Goal: Transaction & Acquisition: Book appointment/travel/reservation

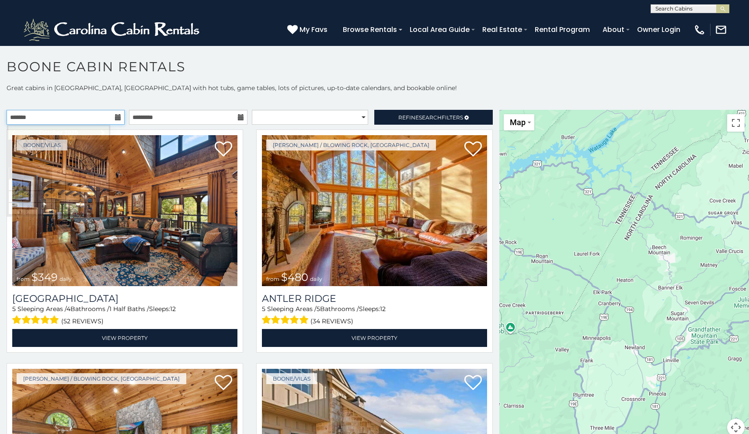
click at [87, 116] on input "text" at bounding box center [66, 117] width 118 height 15
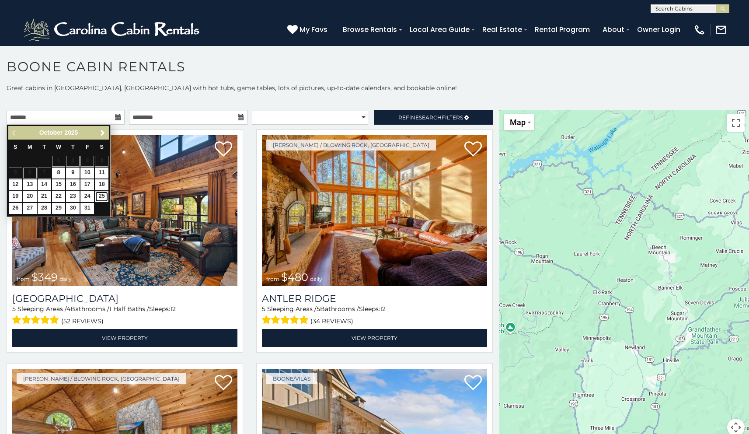
click at [104, 198] on link "25" at bounding box center [102, 196] width 14 height 11
type input "**********"
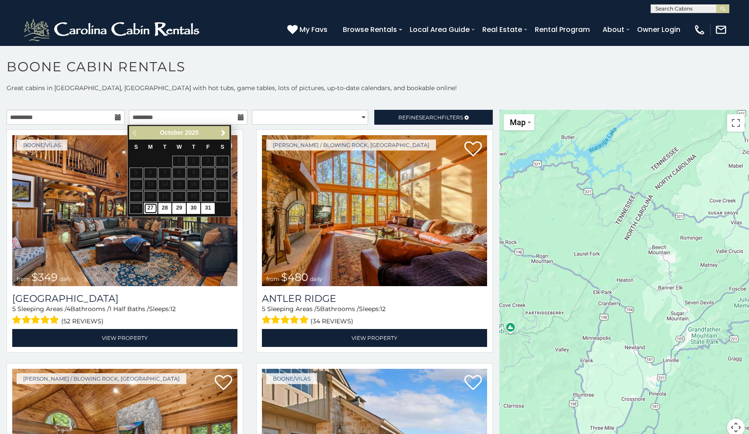
click at [154, 210] on link "27" at bounding box center [151, 208] width 14 height 11
type input "**********"
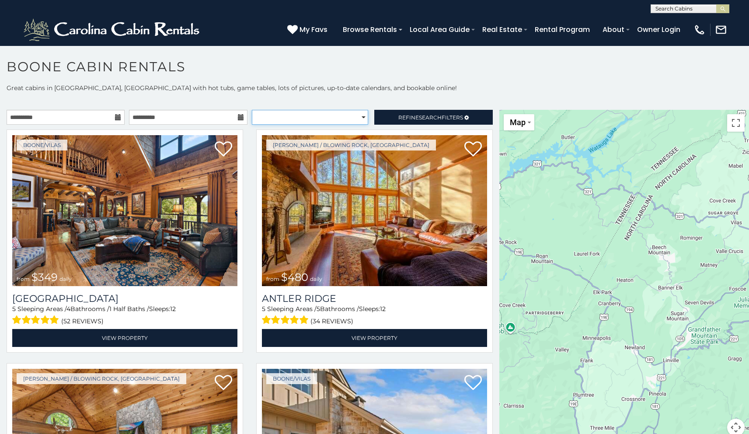
click at [356, 118] on select "**********" at bounding box center [310, 117] width 116 height 15
click at [428, 116] on span "Search" at bounding box center [430, 117] width 23 height 7
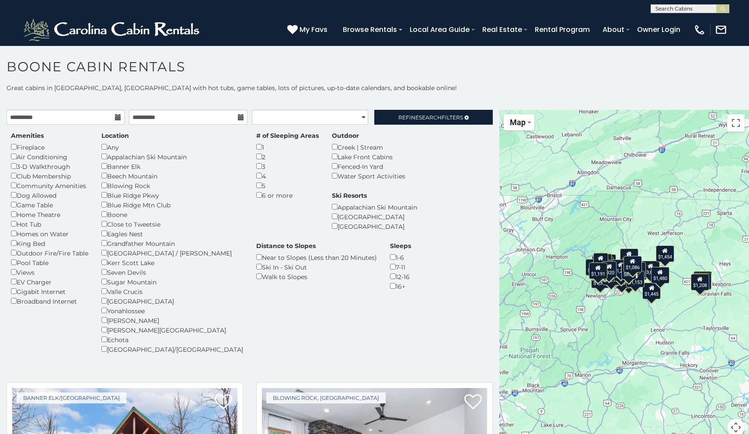
click at [413, 87] on p "Great cabins in [GEOGRAPHIC_DATA], [GEOGRAPHIC_DATA] with hot tubs, game tables…" at bounding box center [374, 88] width 749 height 9
click at [402, 114] on span "Refine Search Filters" at bounding box center [431, 117] width 65 height 7
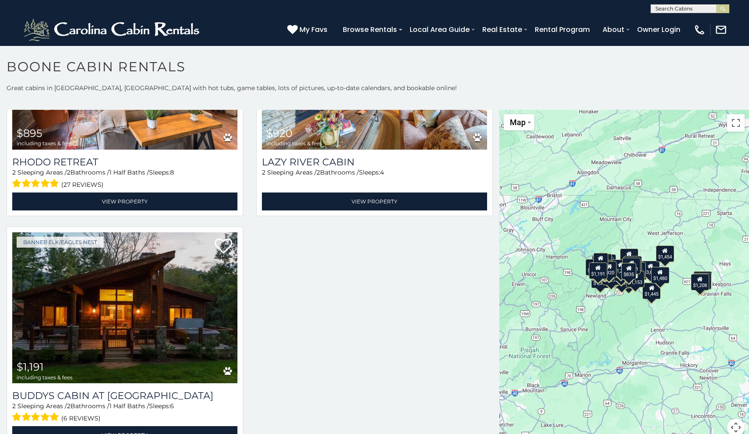
click at [611, 325] on div "$2,400 $1,877 $1,688 $1,482 $2,510 $2,500 $3,514 $2,131 $3,645 $1,977 $1,745 $1…" at bounding box center [625, 278] width 250 height 337
click at [730, 124] on button "Toggle fullscreen view" at bounding box center [735, 122] width 17 height 17
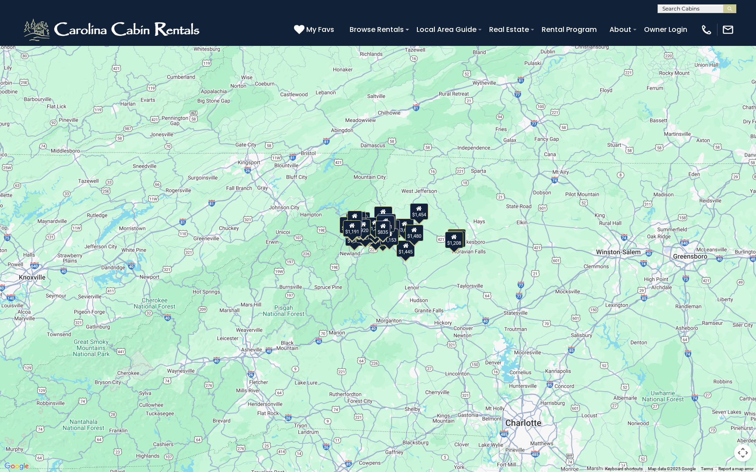
click at [375, 275] on div "$2,400 $1,877 $1,688 $1,482 $2,510 $2,500 $3,514 $2,131 $3,645 $1,977 $1,745 $1…" at bounding box center [378, 236] width 756 height 472
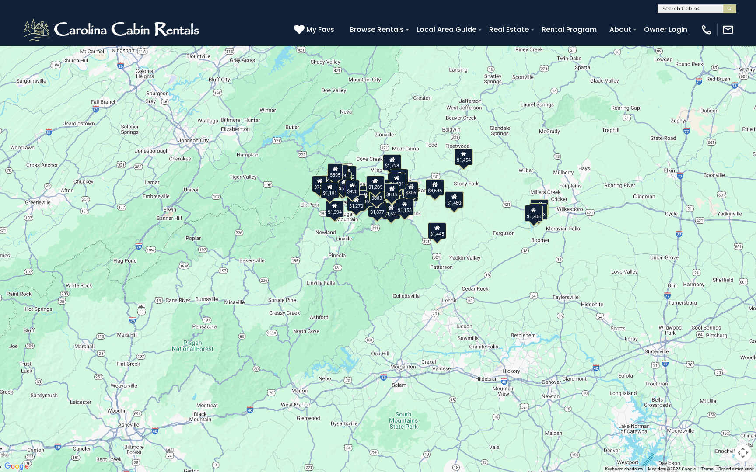
click at [385, 248] on div "$2,400 $1,877 $1,688 $1,482 $2,510 $2,500 $3,514 $2,131 $3,645 $1,977 $1,745 $1…" at bounding box center [378, 236] width 756 height 472
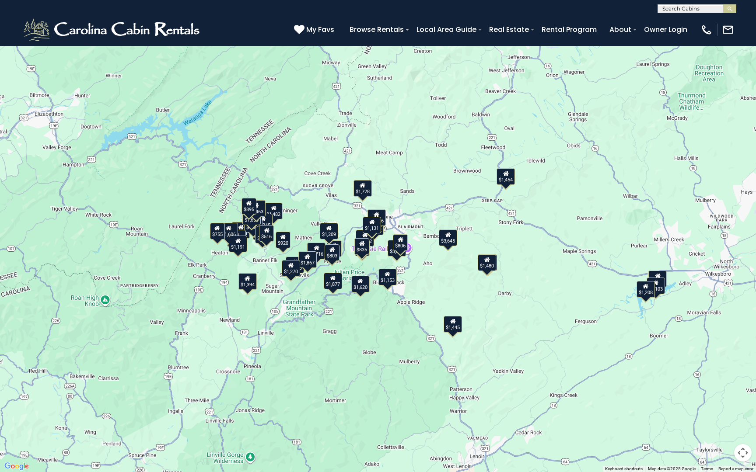
drag, startPoint x: 408, startPoint y: 231, endPoint x: 371, endPoint y: 338, distance: 112.9
click at [371, 338] on div "$2,400 $1,877 $1,688 $1,482 $2,510 $2,500 $3,514 $2,131 $3,645 $1,977 $1,745 $1…" at bounding box center [378, 236] width 756 height 472
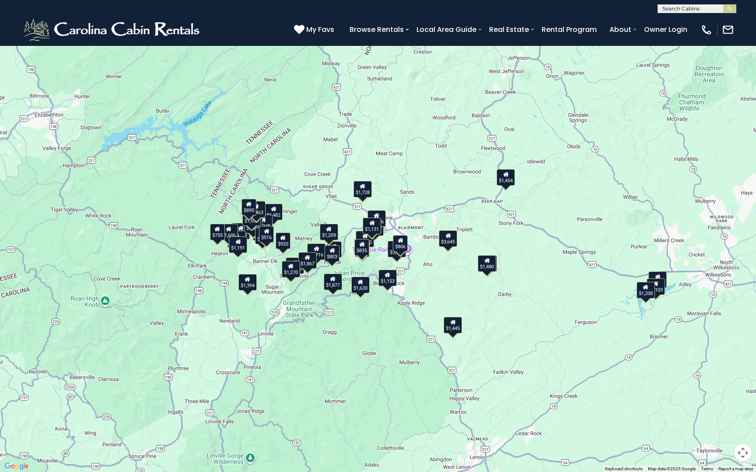
click at [371, 339] on div "$2,400 $1,877 $1,688 $1,482 $2,510 $2,500 $3,514 $2,131 $3,645 $1,977 $1,745 $1…" at bounding box center [378, 236] width 756 height 472
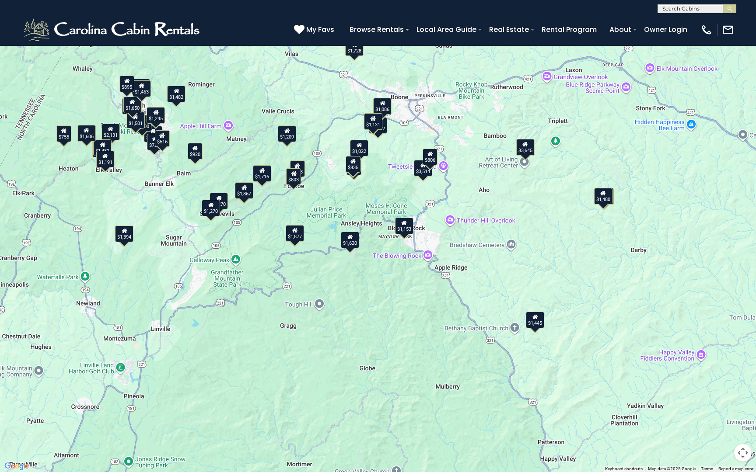
click at [131, 157] on div "$2,400 $1,877 $1,688 $1,482 $2,510 $2,500 $3,514 $2,131 $3,645 $1,977 $1,745 $1…" at bounding box center [378, 236] width 756 height 472
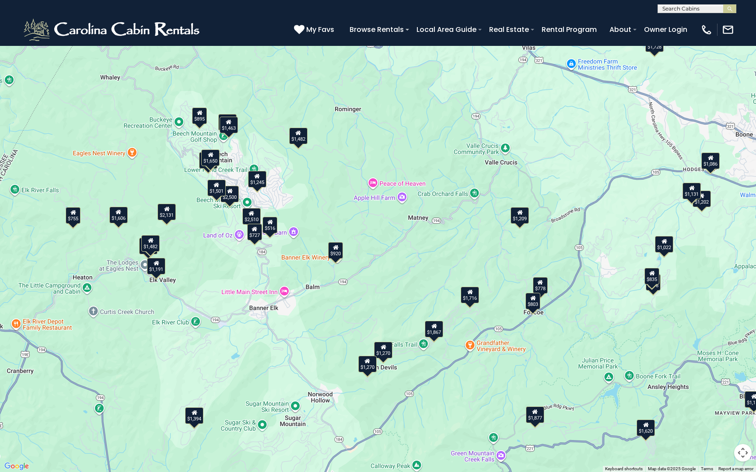
drag, startPoint x: 137, startPoint y: 150, endPoint x: 216, endPoint y: 258, distance: 133.3
click at [216, 258] on div "$2,400 $1,877 $1,688 $1,482 $2,510 $2,500 $3,514 $2,131 $3,645 $1,977 $1,745 $1…" at bounding box center [378, 236] width 756 height 472
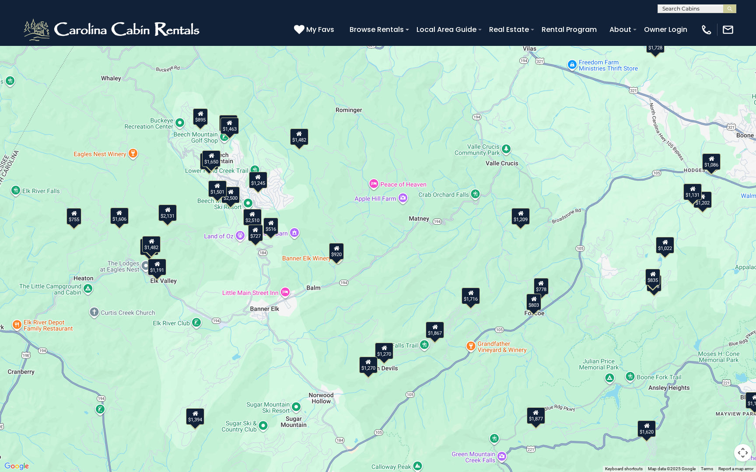
click at [271, 227] on div "$516" at bounding box center [270, 226] width 15 height 17
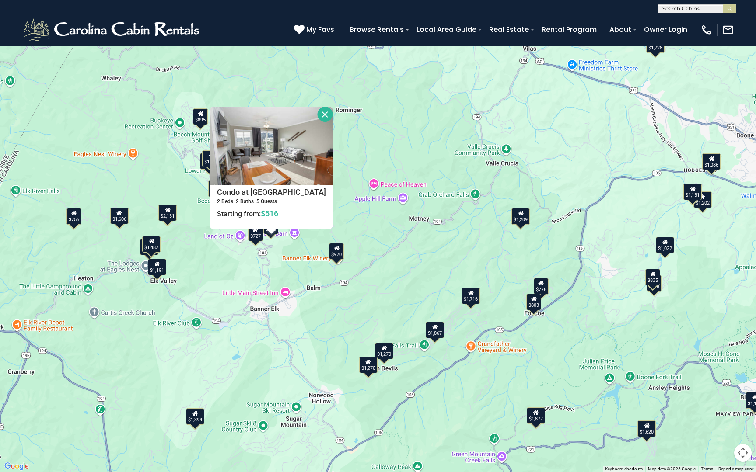
click at [211, 261] on div "$2,400 $1,877 $1,688 $1,482 $2,510 $2,500 $3,514 $2,131 $3,645 $1,977 $1,745 $1…" at bounding box center [378, 236] width 756 height 472
click at [76, 218] on div "$755" at bounding box center [73, 216] width 15 height 17
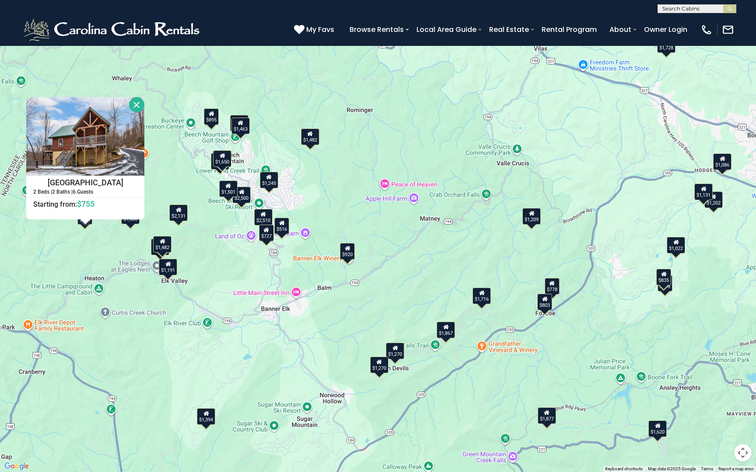
click at [221, 280] on div "$2,400 $1,877 $1,688 $1,482 $2,510 $2,500 $3,514 $2,131 $3,645 $1,977 $1,745 $1…" at bounding box center [378, 236] width 756 height 472
click at [673, 297] on div "$2,400 $1,877 $1,688 $1,482 $2,510 $2,500 $3,514 $2,131 $3,645 $1,977 $1,745 $1…" at bounding box center [378, 236] width 756 height 472
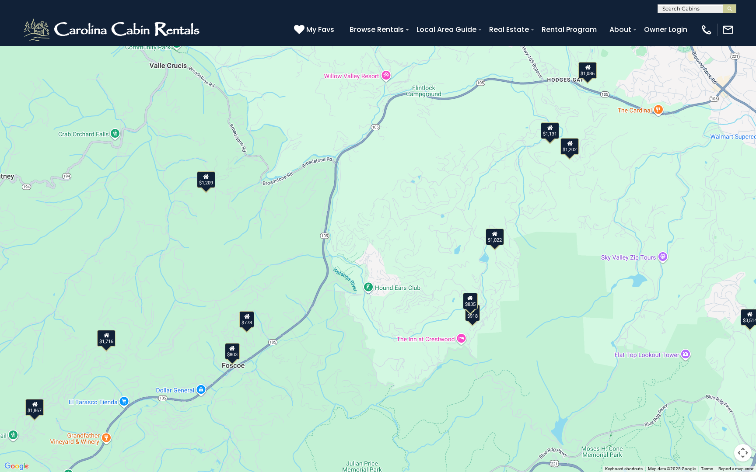
drag, startPoint x: 601, startPoint y: 353, endPoint x: 437, endPoint y: 387, distance: 166.5
click at [437, 387] on div "$2,400 $1,877 $1,688 $1,482 $2,510 $2,500 $3,514 $2,131 $3,645 $1,977 $1,745 $1…" at bounding box center [378, 236] width 756 height 472
click at [742, 19] on button "Toggle fullscreen view" at bounding box center [742, 12] width 17 height 17
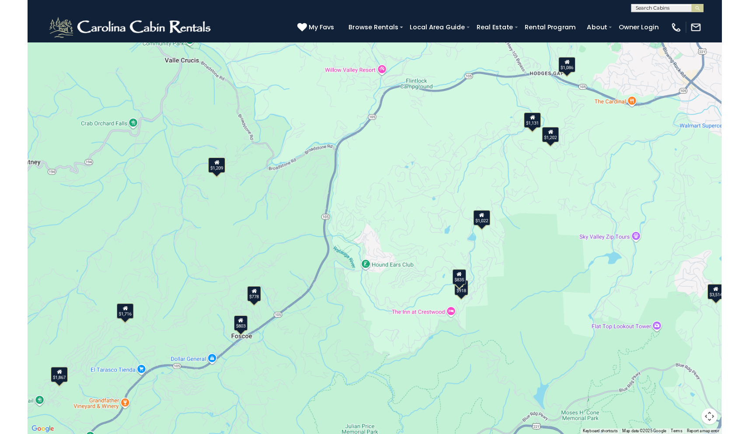
scroll to position [838, 0]
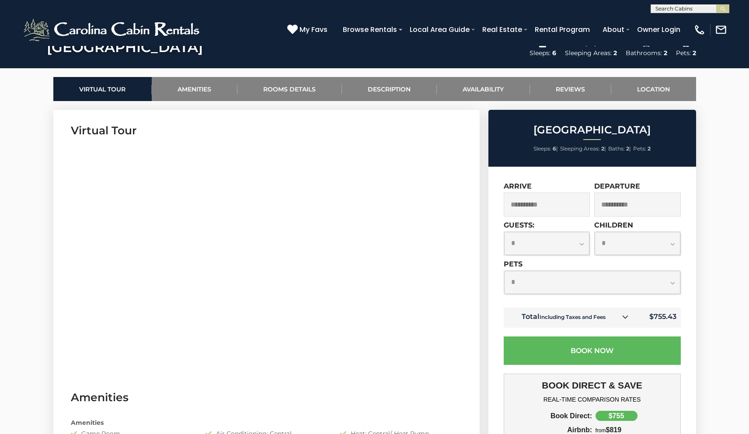
scroll to position [430, 0]
